Goal: Transaction & Acquisition: Obtain resource

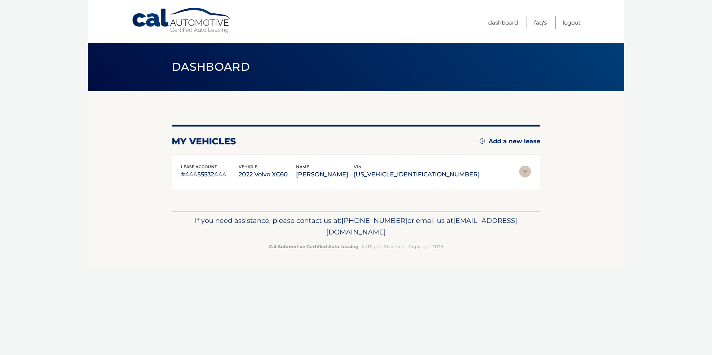
click at [524, 169] on img at bounding box center [525, 172] width 12 height 12
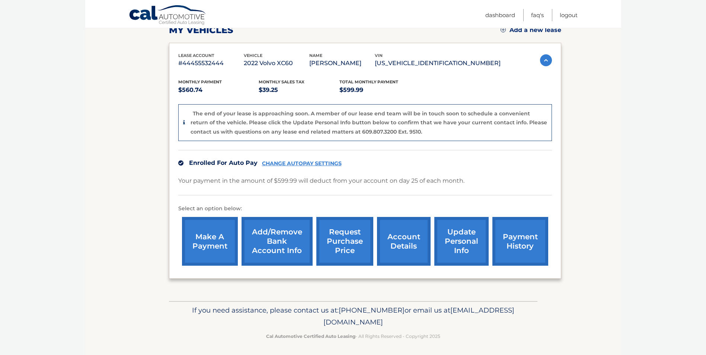
scroll to position [112, 0]
click at [351, 249] on link "request purchase price" at bounding box center [344, 241] width 57 height 49
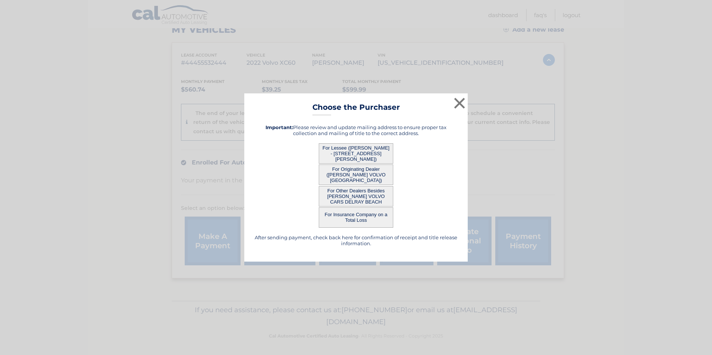
click at [360, 148] on button "For Lessee (CARLOS DARINO LOPEZ - 151 Crandon Blvd, Apt 133, Miami, FL 33149)" at bounding box center [356, 153] width 74 height 20
click at [363, 155] on button "For Lessee (CARLOS DARINO LOPEZ - 151 Crandon Blvd, Apt 133, Miami, FL 33149)" at bounding box center [356, 153] width 74 height 20
click at [456, 99] on button "×" at bounding box center [459, 103] width 15 height 15
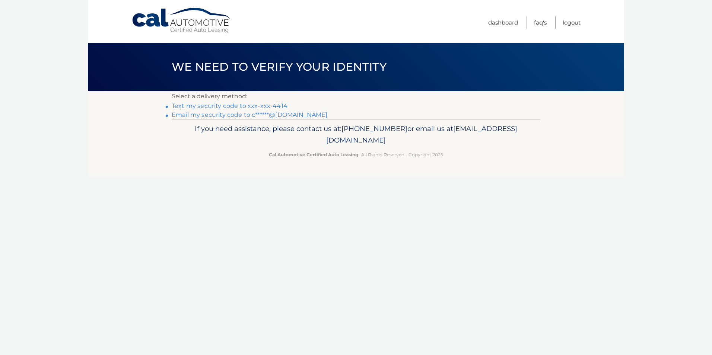
click at [248, 107] on link "Text my security code to xxx-xxx-4414" at bounding box center [230, 105] width 116 height 7
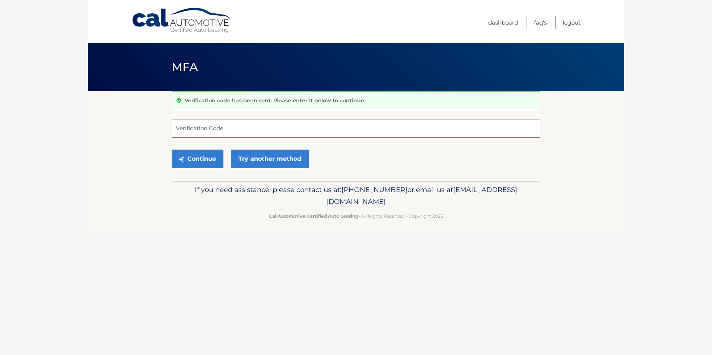
click at [254, 133] on input "Verification Code" at bounding box center [356, 128] width 369 height 19
type input "931218"
click at [172, 150] on button "Continue" at bounding box center [198, 159] width 52 height 19
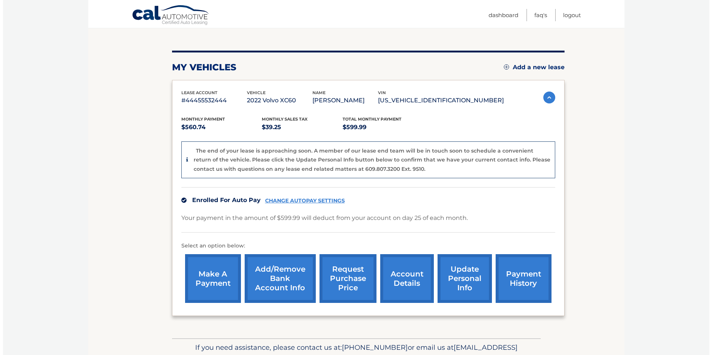
scroll to position [74, 0]
click at [360, 276] on link "request purchase price" at bounding box center [344, 278] width 57 height 49
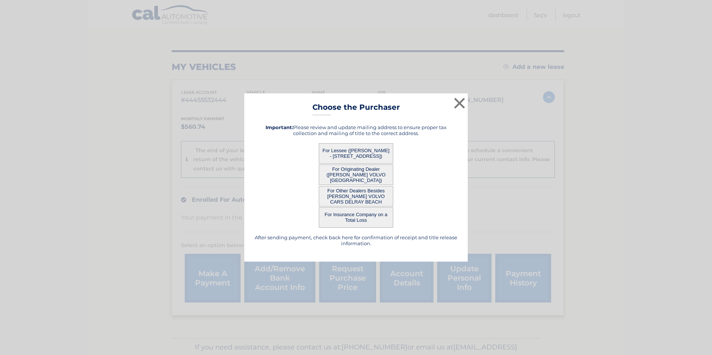
click at [362, 155] on button "For Lessee (CARLOS DARINO LOPEZ - 151 CRANDON BLVD, , MIAMI, FL 33149)" at bounding box center [356, 153] width 74 height 20
click at [374, 153] on button "For Lessee (CARLOS DARINO LOPEZ - 151 CRANDON BLVD, , MIAMI, FL 33149)" at bounding box center [356, 153] width 74 height 20
click at [374, 156] on button "For Lessee (CARLOS DARINO LOPEZ - 151 CRANDON BLVD, , MIAMI, FL 33149)" at bounding box center [356, 153] width 74 height 20
click at [367, 155] on button "For Lessee (CARLOS DARINO LOPEZ - 151 CRANDON BLVD, , MIAMI, FL 33149)" at bounding box center [356, 153] width 74 height 20
click at [341, 154] on button "For Lessee (CARLOS DARINO LOPEZ - 151 CRANDON BLVD, , MIAMI, FL 33149)" at bounding box center [356, 153] width 74 height 20
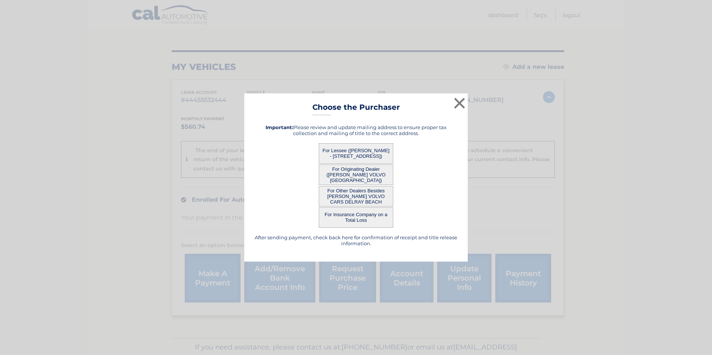
click at [349, 155] on button "For Lessee (CARLOS DARINO LOPEZ - 151 CRANDON BLVD, , MIAMI, FL 33149)" at bounding box center [356, 153] width 74 height 20
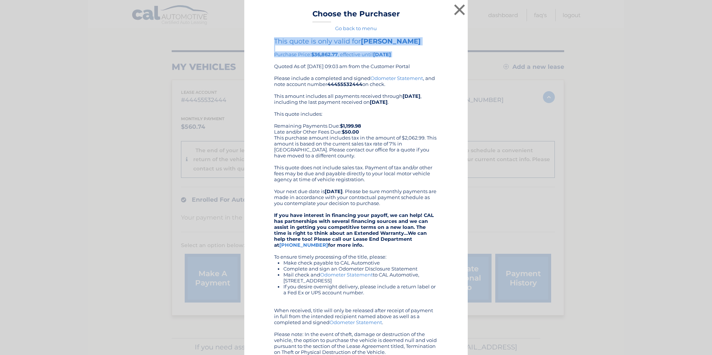
drag, startPoint x: 292, startPoint y: 62, endPoint x: 366, endPoint y: 69, distance: 73.7
click at [368, 70] on div "This quote is only valid for CARLOS DARINO LOPEZ Purchase Price: $36,862.77 , e…" at bounding box center [356, 56] width 164 height 38
drag, startPoint x: 338, startPoint y: 176, endPoint x: 410, endPoint y: 178, distance: 71.9
click at [410, 178] on div "Please include a completed and signed Odometer Statement , and note account num…" at bounding box center [356, 215] width 164 height 280
drag, startPoint x: 410, startPoint y: 178, endPoint x: 404, endPoint y: 191, distance: 13.7
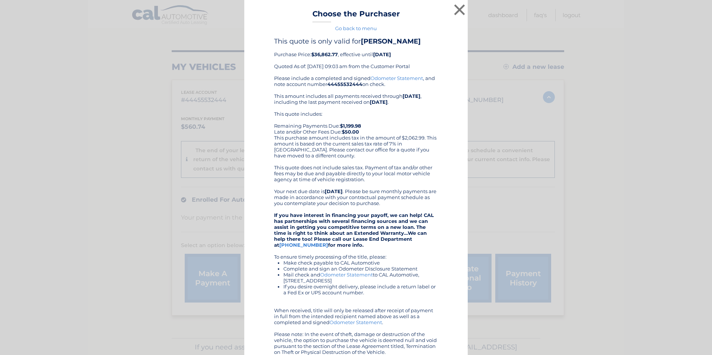
click at [404, 191] on div "Please include a completed and signed Odometer Statement , and note account num…" at bounding box center [356, 215] width 164 height 280
drag, startPoint x: 288, startPoint y: 183, endPoint x: 324, endPoint y: 181, distance: 36.6
click at [324, 181] on div "Please include a completed and signed Odometer Statement , and note account num…" at bounding box center [356, 215] width 164 height 280
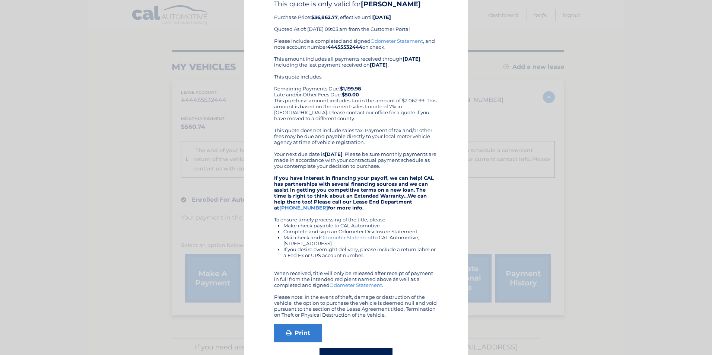
drag, startPoint x: 286, startPoint y: 226, endPoint x: 360, endPoint y: 226, distance: 74.1
click at [360, 226] on div "Please include a completed and signed Odometer Statement , and note account num…" at bounding box center [356, 178] width 164 height 280
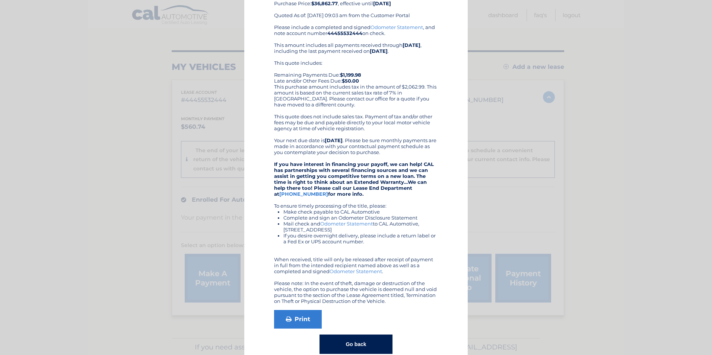
scroll to position [73, 0]
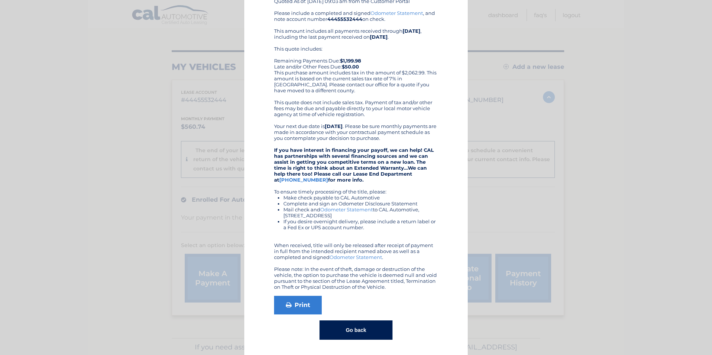
click at [333, 241] on div "Please include a completed and signed Odometer Statement , and note account num…" at bounding box center [356, 150] width 164 height 280
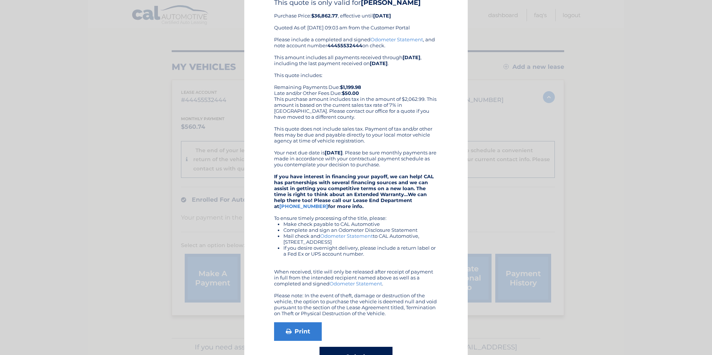
scroll to position [0, 0]
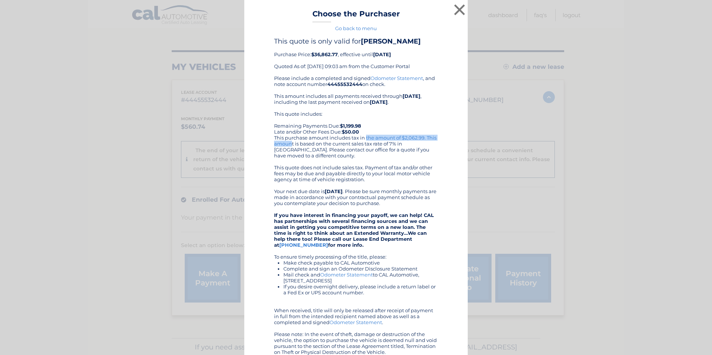
drag, startPoint x: 312, startPoint y: 145, endPoint x: 403, endPoint y: 148, distance: 91.3
click at [403, 148] on div "This quote includes: Remaining Payments Due: $1,199.98 Late and/or Other Fees D…" at bounding box center [356, 135] width 164 height 48
drag, startPoint x: 403, startPoint y: 148, endPoint x: 399, endPoint y: 150, distance: 3.8
click at [400, 150] on div "This quote includes: Remaining Payments Due: $1,199.98 Late and/or Other Fees D…" at bounding box center [356, 135] width 164 height 48
drag, startPoint x: 336, startPoint y: 147, endPoint x: 397, endPoint y: 149, distance: 61.1
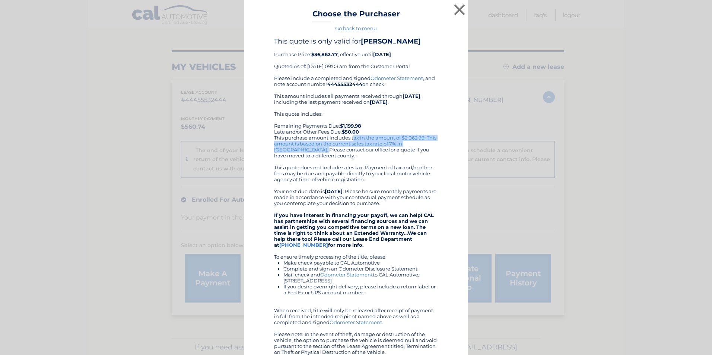
click at [397, 149] on div "This quote includes: Remaining Payments Due: $1,199.98 Late and/or Other Fees D…" at bounding box center [356, 135] width 164 height 48
drag, startPoint x: 397, startPoint y: 149, endPoint x: 393, endPoint y: 154, distance: 6.6
click at [393, 154] on div "This quote includes: Remaining Payments Due: $1,199.98 Late and/or Other Fees D…" at bounding box center [356, 135] width 164 height 48
drag, startPoint x: 281, startPoint y: 151, endPoint x: 415, endPoint y: 151, distance: 134.4
click at [415, 151] on div "This quote includes: Remaining Payments Due: $1,199.98 Late and/or Other Fees D…" at bounding box center [356, 135] width 164 height 48
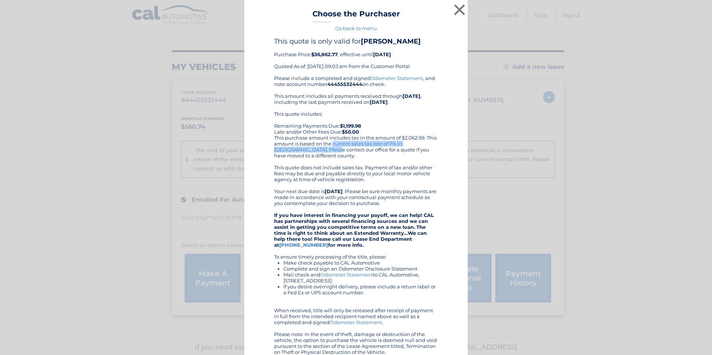
drag, startPoint x: 415, startPoint y: 151, endPoint x: 375, endPoint y: 154, distance: 39.9
click at [380, 152] on div "This quote includes: Remaining Payments Due: $1,199.98 Late and/or Other Fees D…" at bounding box center [356, 135] width 164 height 48
drag, startPoint x: 293, startPoint y: 156, endPoint x: 381, endPoint y: 156, distance: 88.2
click at [381, 156] on div "This quote includes: Remaining Payments Due: $1,199.98 Late and/or Other Fees D…" at bounding box center [356, 135] width 164 height 48
drag, startPoint x: 381, startPoint y: 156, endPoint x: 377, endPoint y: 165, distance: 9.5
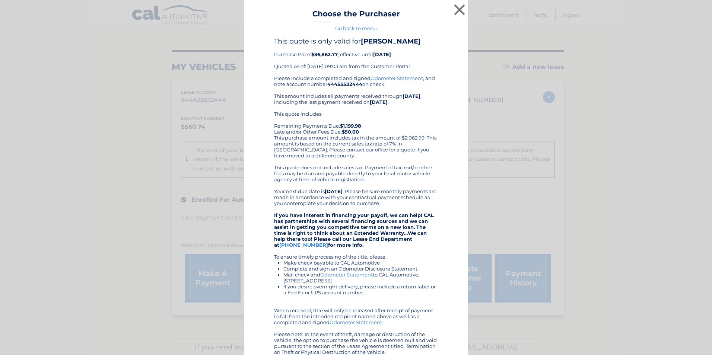
click at [377, 159] on div "This quote includes: Remaining Payments Due: $1,199.98 Late and/or Other Fees D…" at bounding box center [356, 135] width 164 height 48
drag, startPoint x: 317, startPoint y: 175, endPoint x: 350, endPoint y: 175, distance: 32.8
click at [350, 175] on div "Please include a completed and signed Odometer Statement , and note account num…" at bounding box center [356, 215] width 164 height 280
drag, startPoint x: 350, startPoint y: 175, endPoint x: 338, endPoint y: 182, distance: 13.7
click at [338, 182] on div "Please include a completed and signed Odometer Statement , and note account num…" at bounding box center [356, 215] width 164 height 280
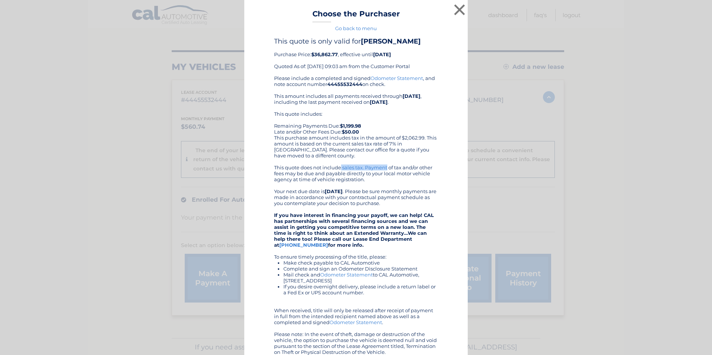
drag, startPoint x: 284, startPoint y: 176, endPoint x: 335, endPoint y: 175, distance: 51.4
click at [335, 175] on div "Please include a completed and signed Odometer Statement , and note account num…" at bounding box center [356, 215] width 164 height 280
drag, startPoint x: 335, startPoint y: 175, endPoint x: 295, endPoint y: 144, distance: 50.7
click at [295, 144] on div "This quote includes: Remaining Payments Due: $1,199.98 Late and/or Other Fees D…" at bounding box center [356, 135] width 164 height 48
drag, startPoint x: 291, startPoint y: 145, endPoint x: 365, endPoint y: 147, distance: 74.1
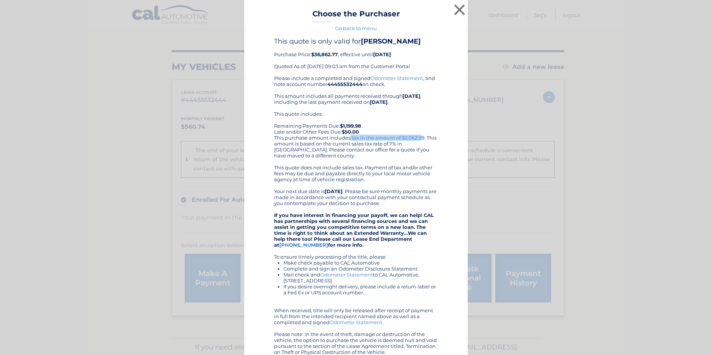
click at [365, 147] on div "This quote includes: Remaining Payments Due: $1,199.98 Late and/or Other Fees D…" at bounding box center [356, 135] width 164 height 48
drag, startPoint x: 365, startPoint y: 147, endPoint x: 372, endPoint y: 173, distance: 27.6
click at [372, 173] on div "Please include a completed and signed Odometer Statement , and note account num…" at bounding box center [356, 215] width 164 height 280
drag, startPoint x: 326, startPoint y: 228, endPoint x: 375, endPoint y: 226, distance: 49.2
click at [375, 226] on strong "If you have interest in financing your payoff, we can help! CAL has partnership…" at bounding box center [354, 230] width 160 height 36
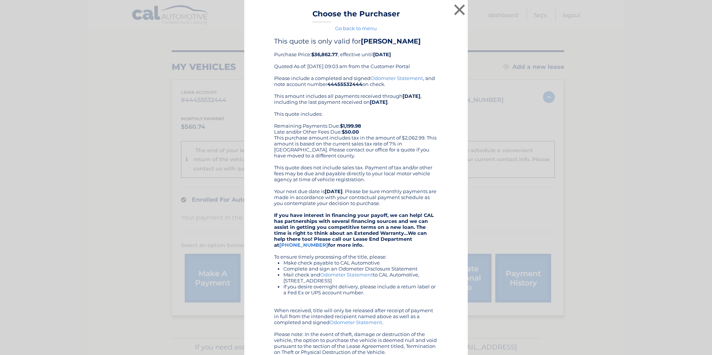
drag, startPoint x: 375, startPoint y: 226, endPoint x: 353, endPoint y: 230, distance: 22.3
click at [353, 229] on strong "If you have interest in financing your payoff, we can help! CAL has partnership…" at bounding box center [354, 230] width 160 height 36
click at [458, 8] on button "×" at bounding box center [459, 9] width 15 height 15
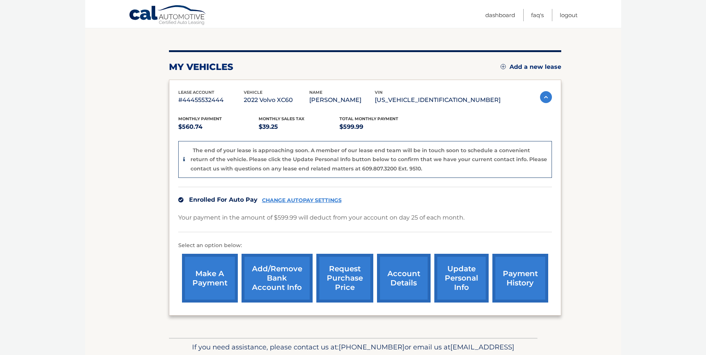
drag, startPoint x: 258, startPoint y: 99, endPoint x: 316, endPoint y: 104, distance: 57.5
click at [309, 104] on p "2022 Volvo XC60" at bounding box center [277, 100] width 66 height 10
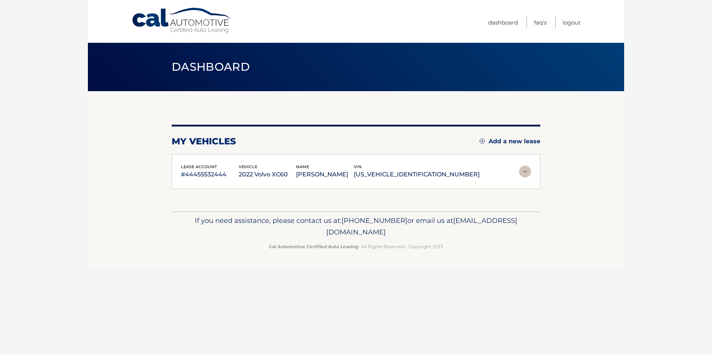
copy p "2022 Volvo XC60"
click at [526, 173] on img at bounding box center [525, 172] width 12 height 12
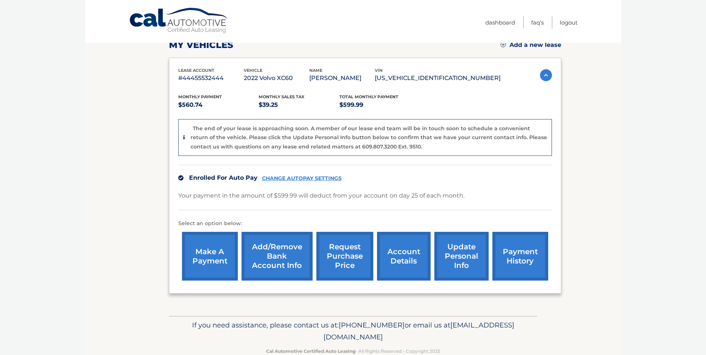
scroll to position [114, 0]
